Goal: Understand process/instructions

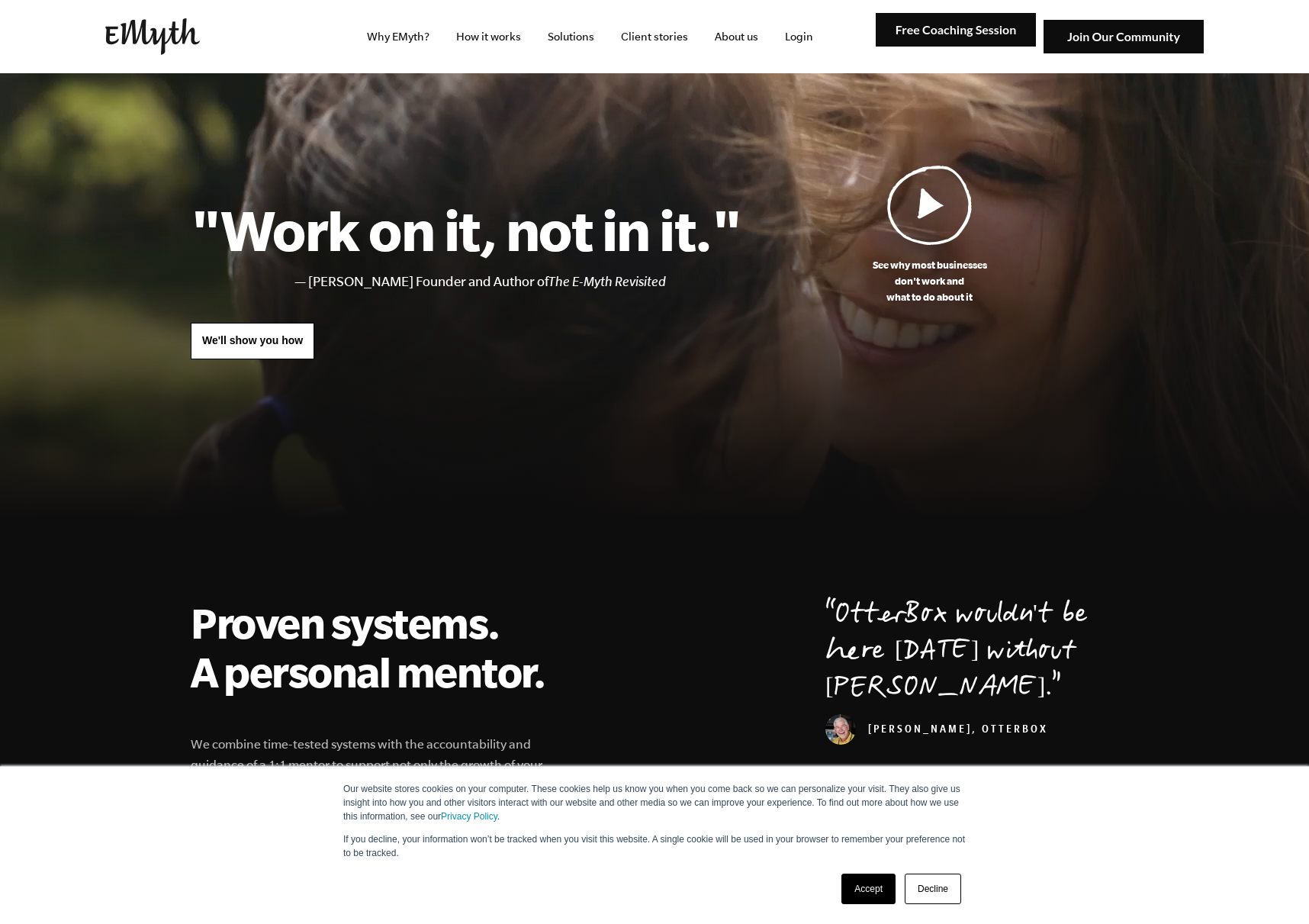
click at [485, 41] on link "How it works" at bounding box center [488, 37] width 89 height 73
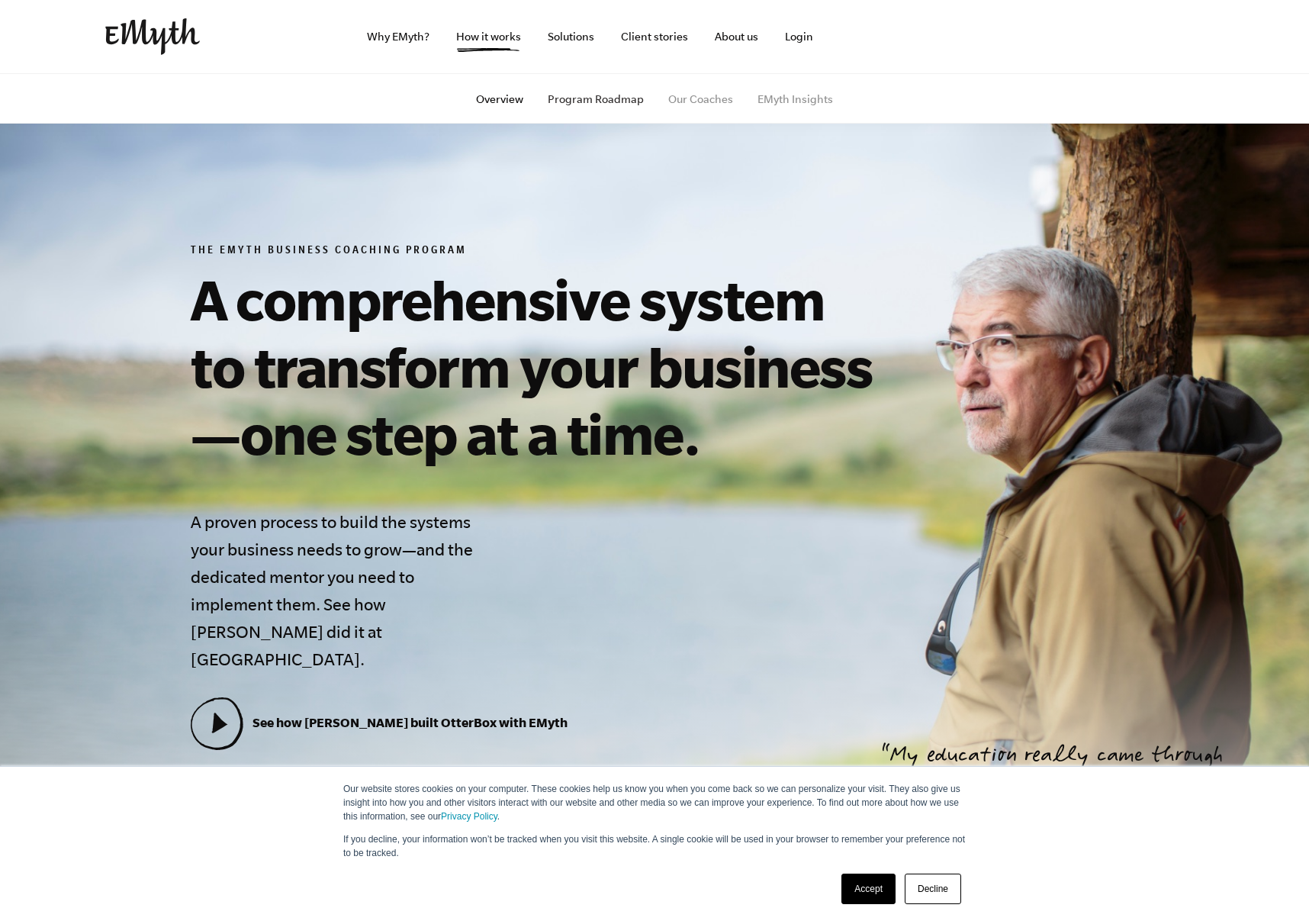
click at [616, 103] on link "Program Roadmap" at bounding box center [595, 99] width 96 height 12
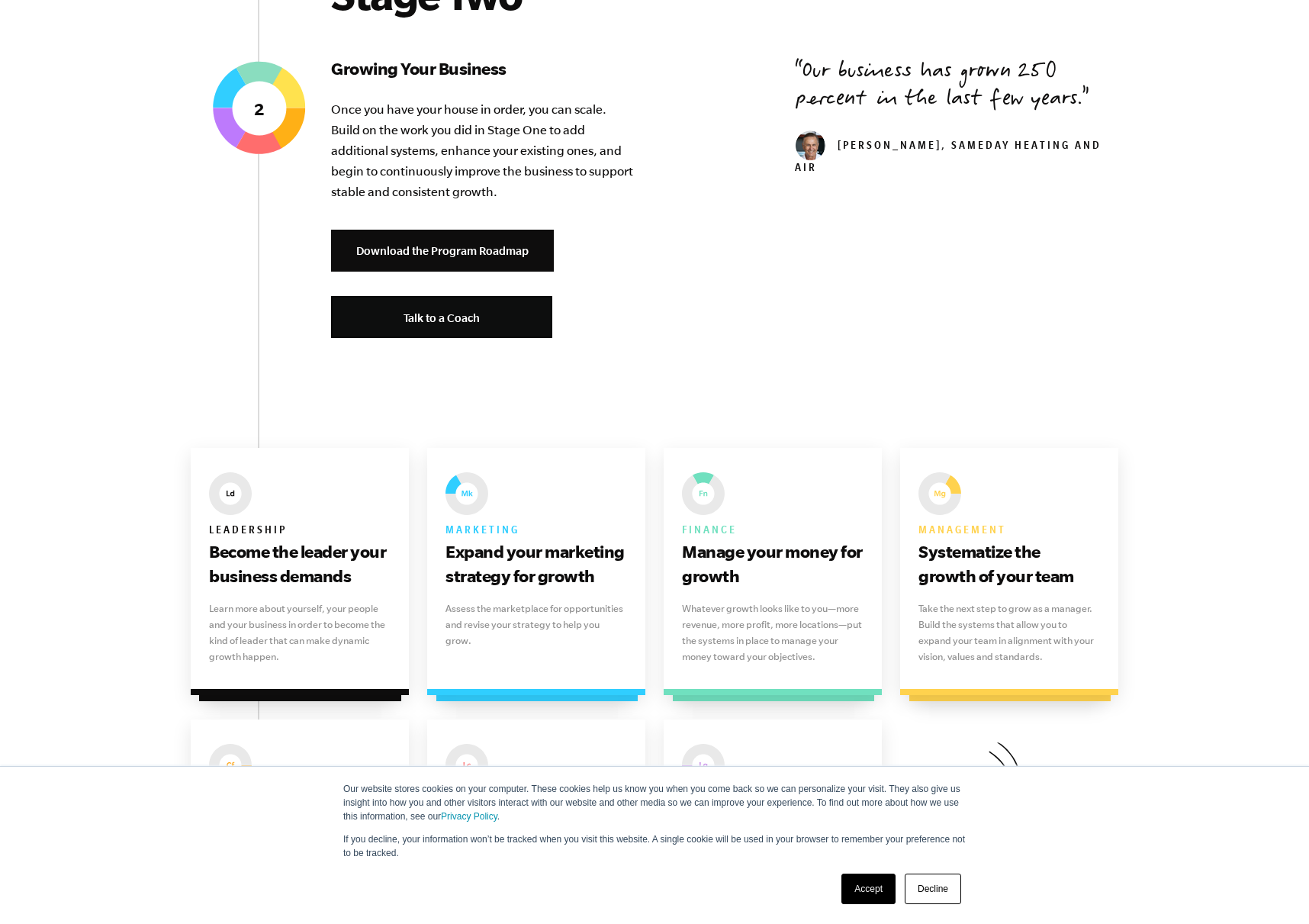
scroll to position [1580, 0]
